Goal: Navigation & Orientation: Find specific page/section

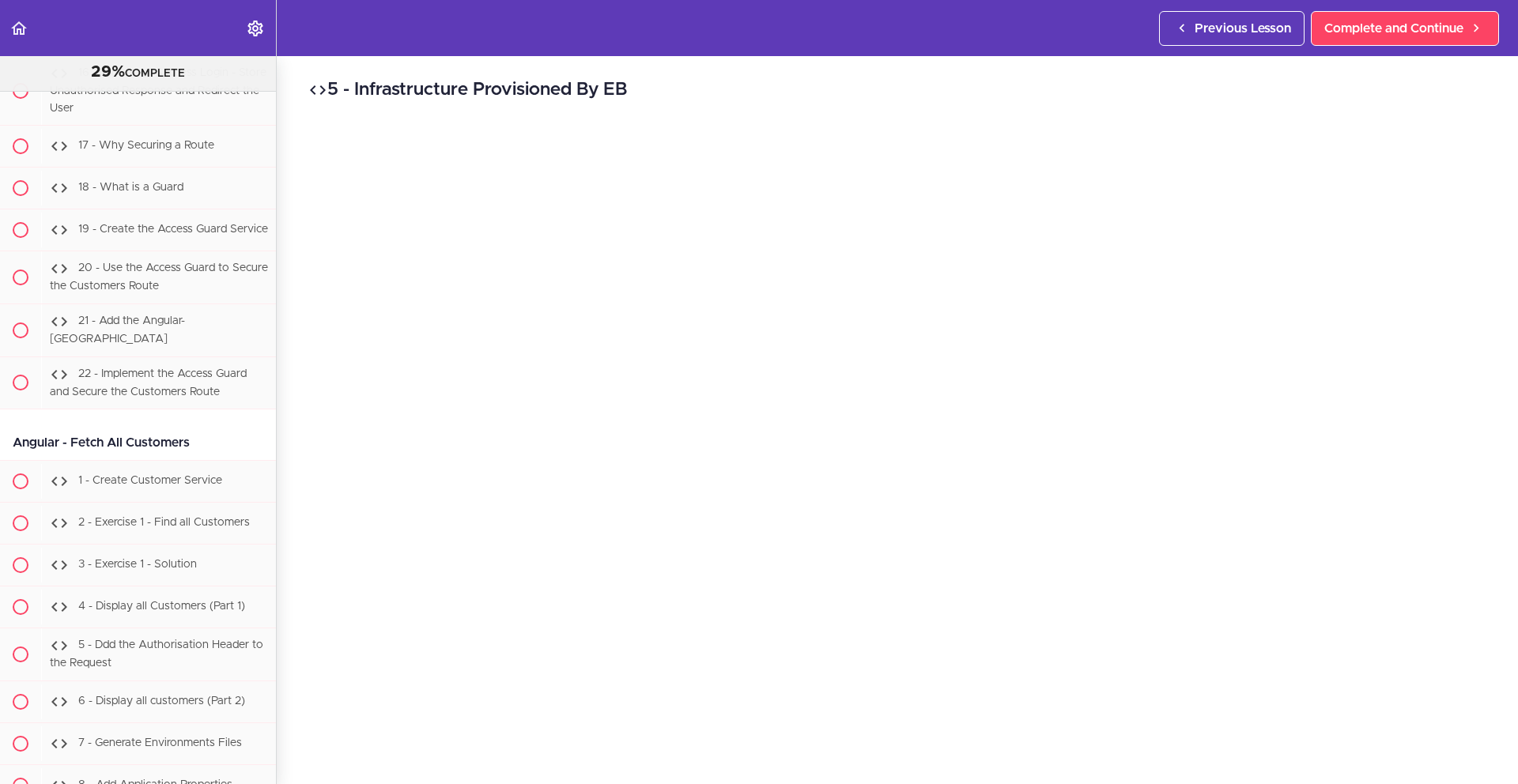
scroll to position [31455, 0]
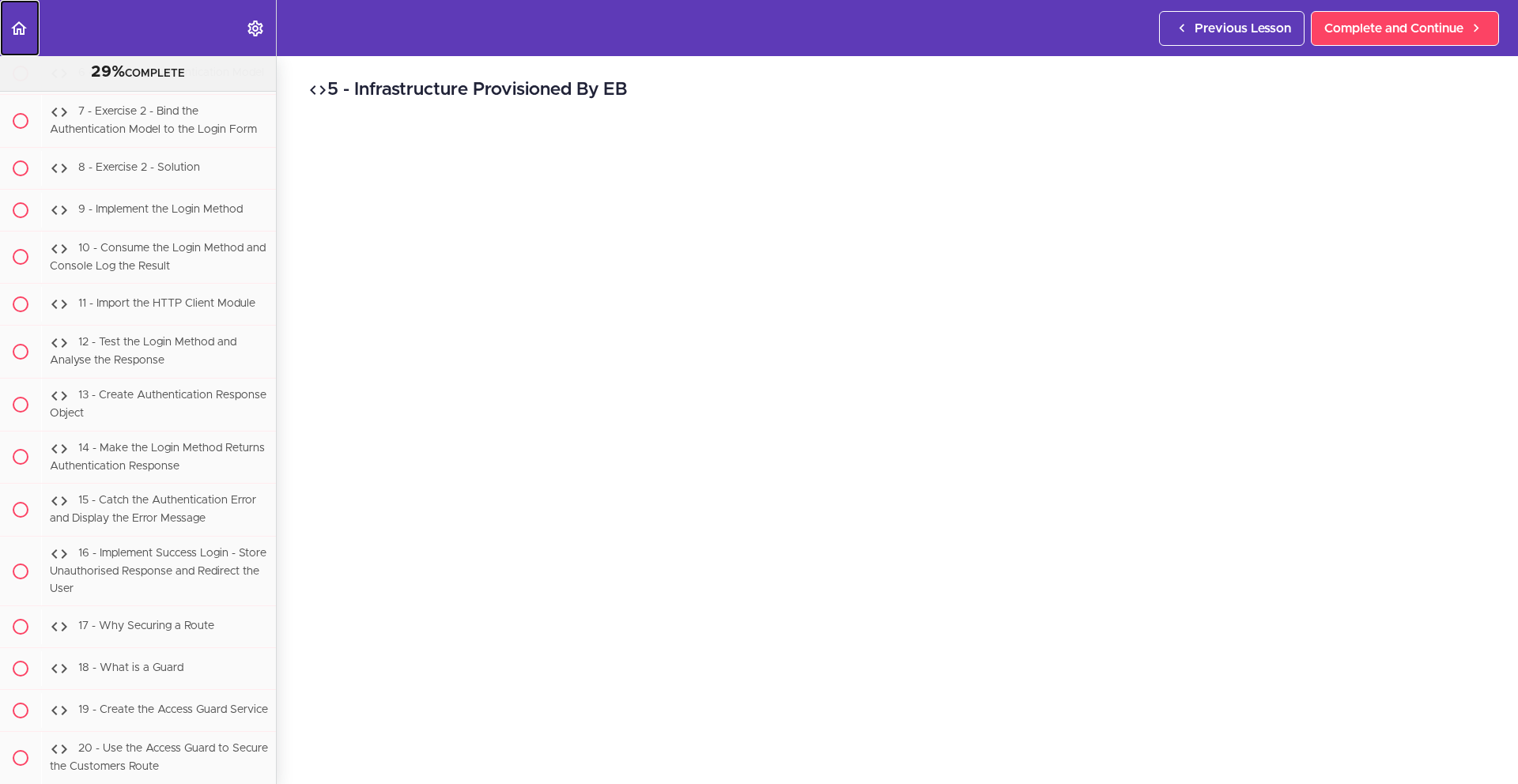
click at [11, 31] on icon "Back to course curriculum" at bounding box center [19, 29] width 19 height 19
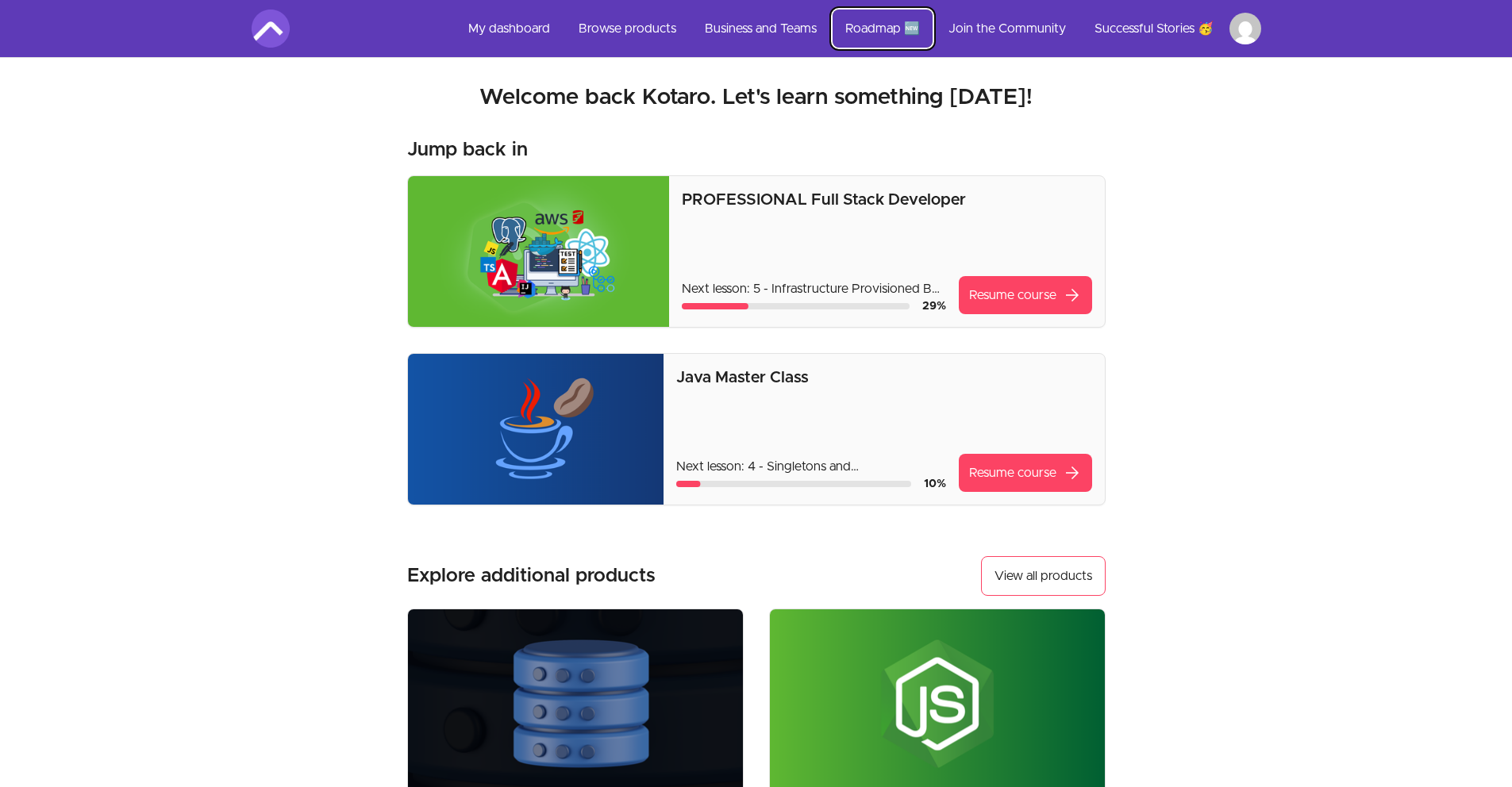
click at [900, 30] on link "Roadmap 🆕" at bounding box center [882, 28] width 100 height 38
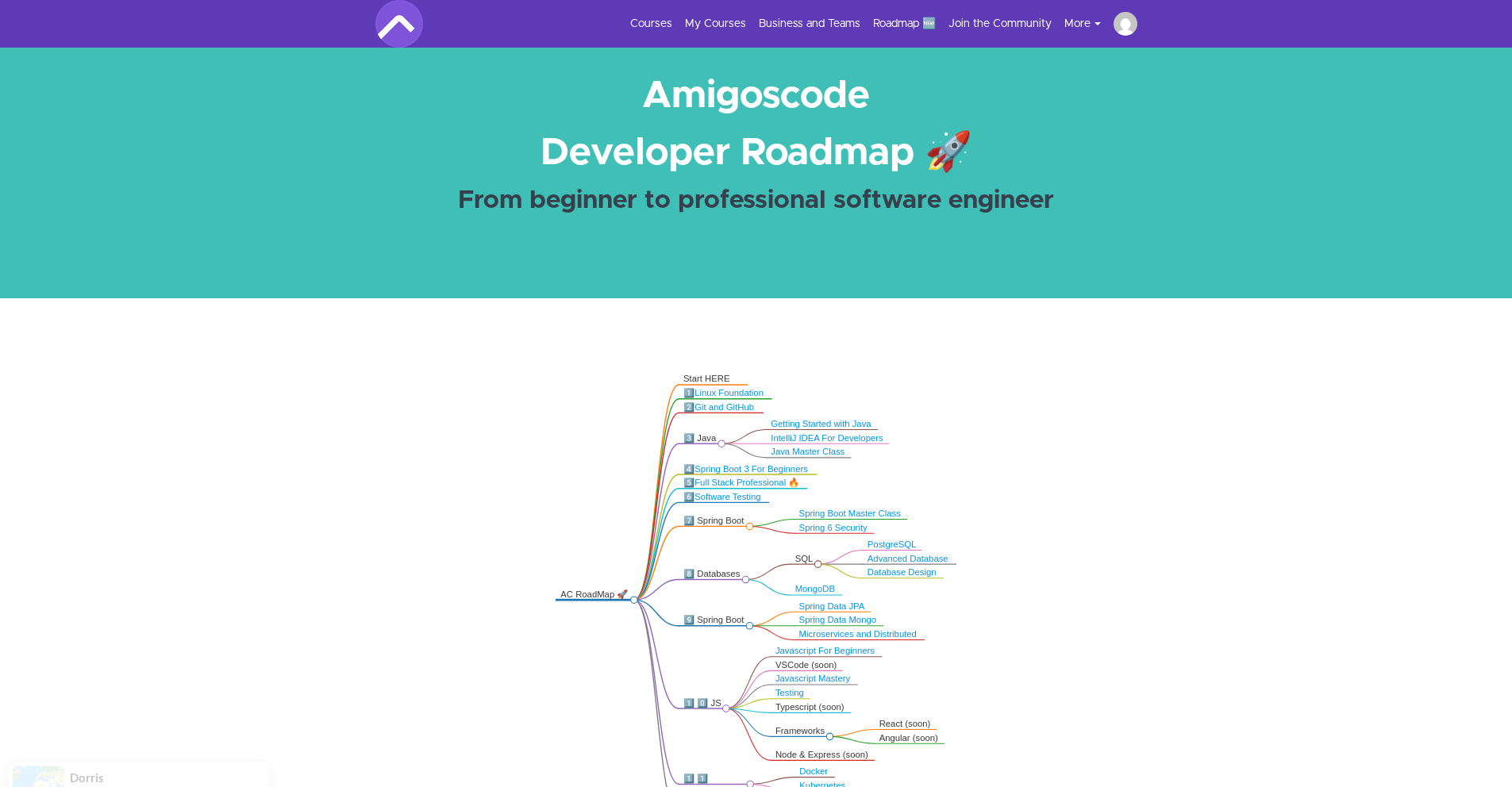
scroll to position [136, 0]
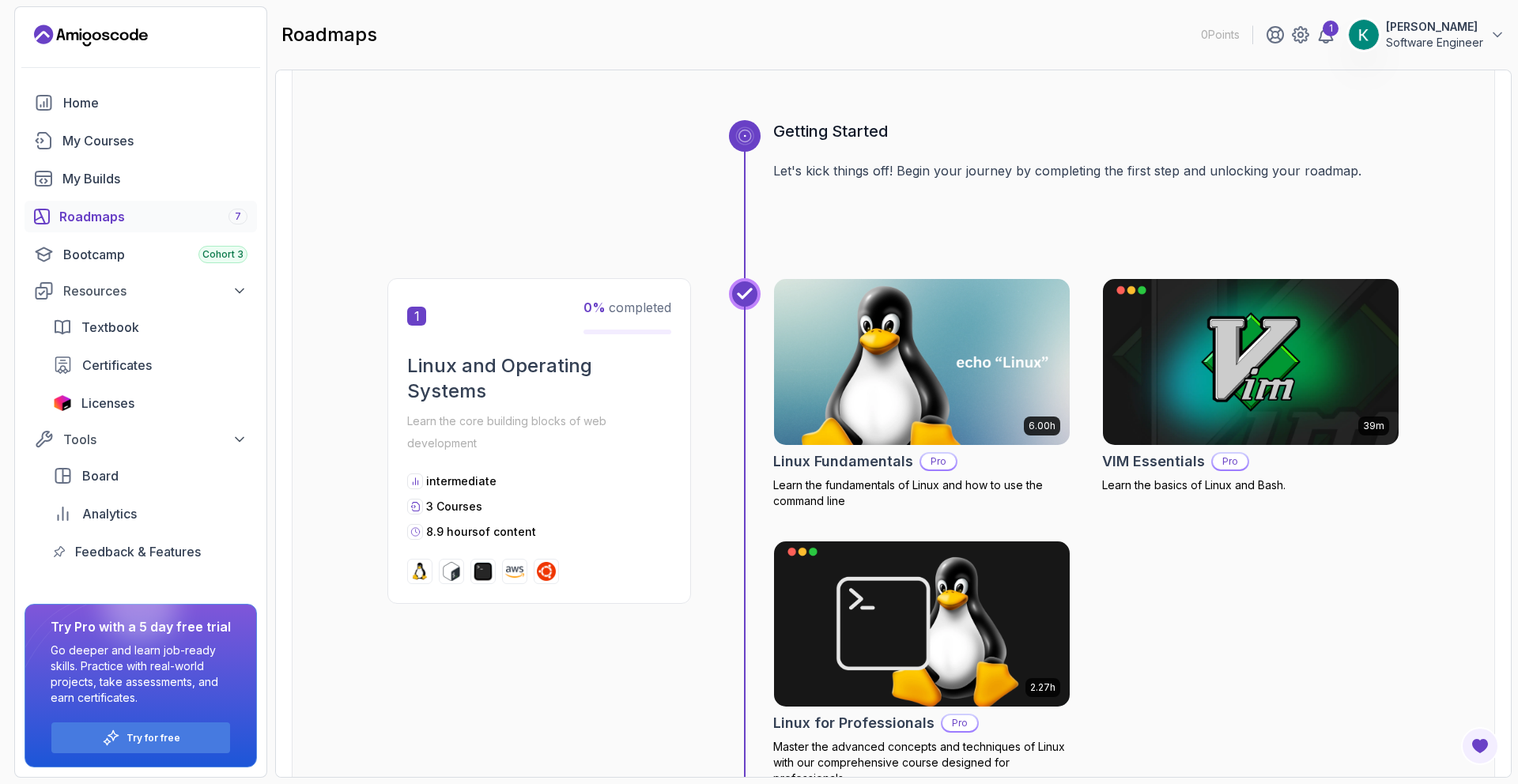
scroll to position [139, 0]
